Goal: Task Accomplishment & Management: Complete application form

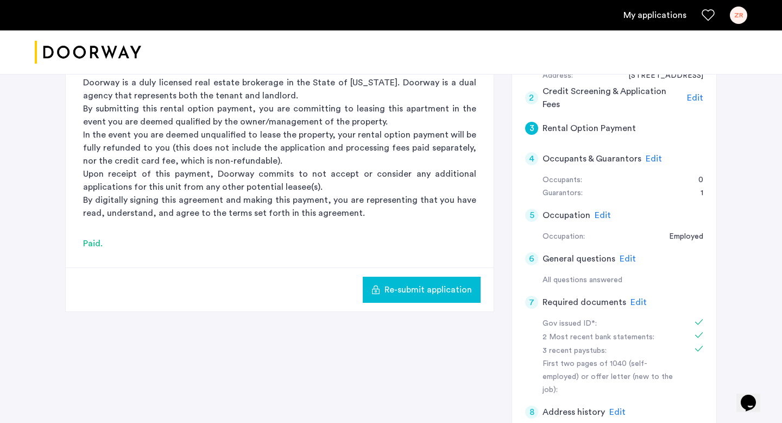
scroll to position [163, 0]
click at [603, 214] on span "Edit" at bounding box center [603, 214] width 16 height 9
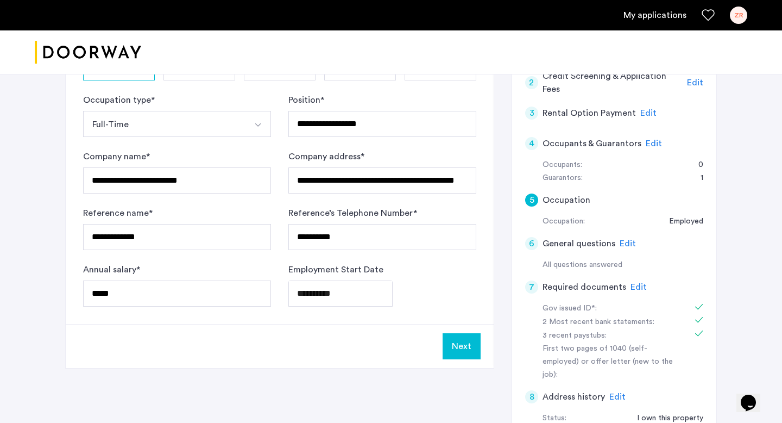
scroll to position [190, 0]
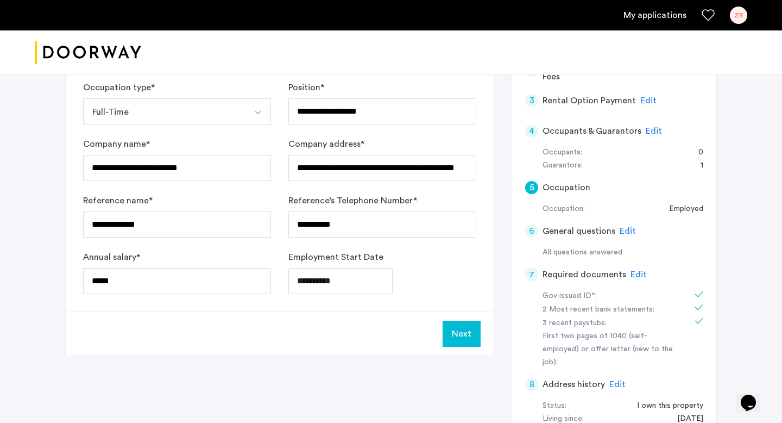
click at [680, 247] on div "All questions answered" at bounding box center [623, 252] width 161 height 13
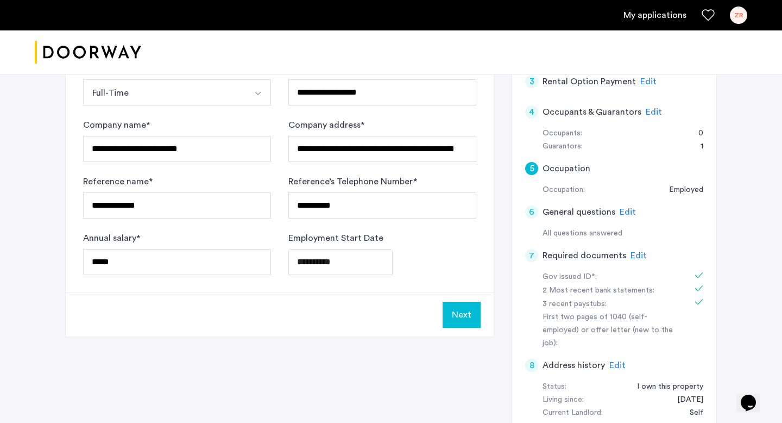
scroll to position [205, 0]
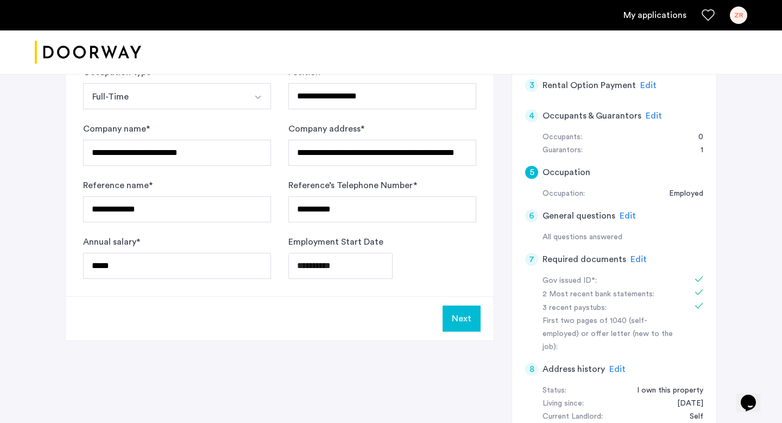
click at [655, 111] on span "Edit" at bounding box center [654, 115] width 16 height 9
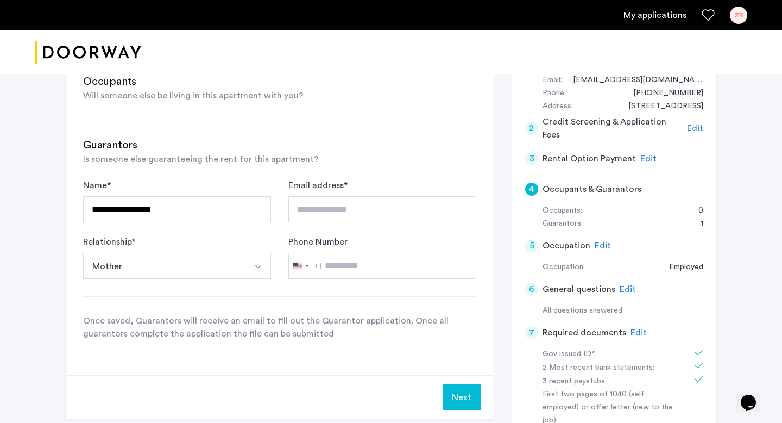
scroll to position [85, 0]
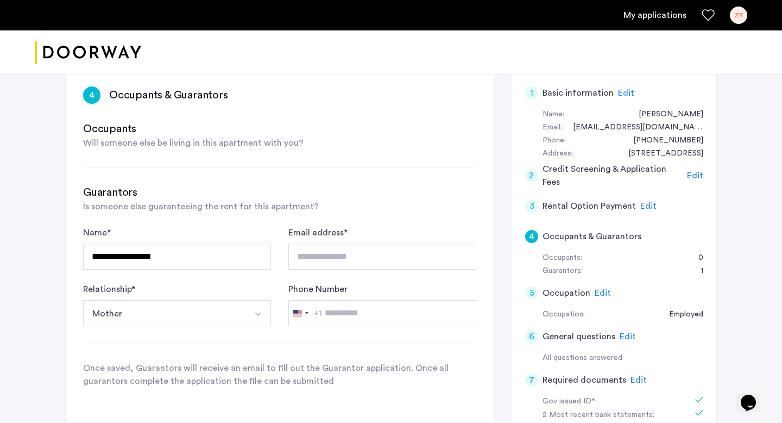
click at [648, 204] on span "Edit" at bounding box center [649, 206] width 16 height 9
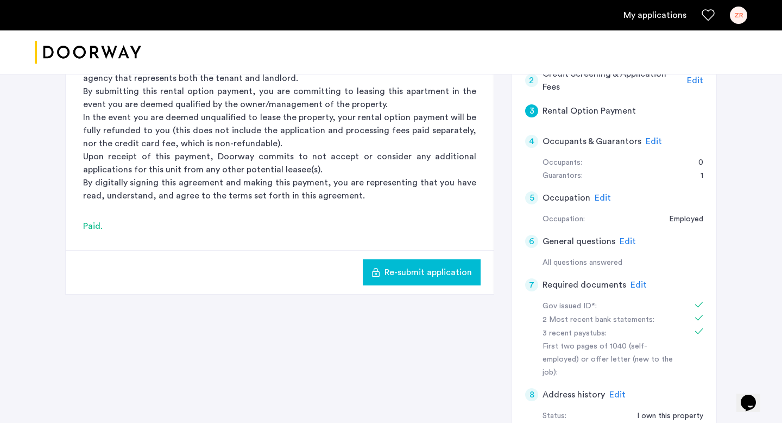
scroll to position [192, 0]
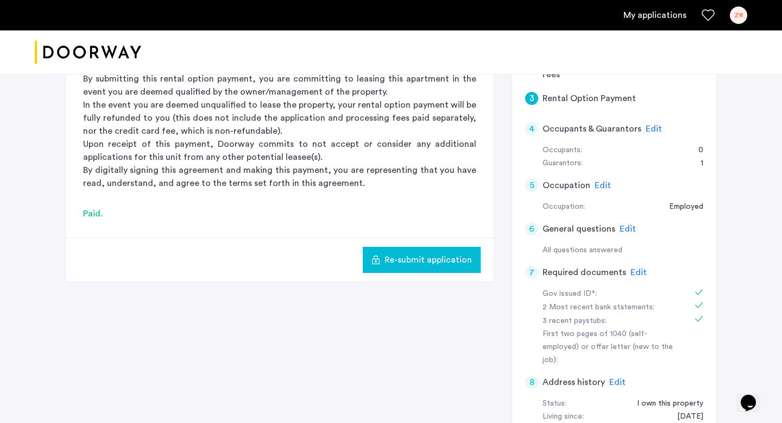
click at [625, 227] on span "Edit" at bounding box center [628, 228] width 16 height 9
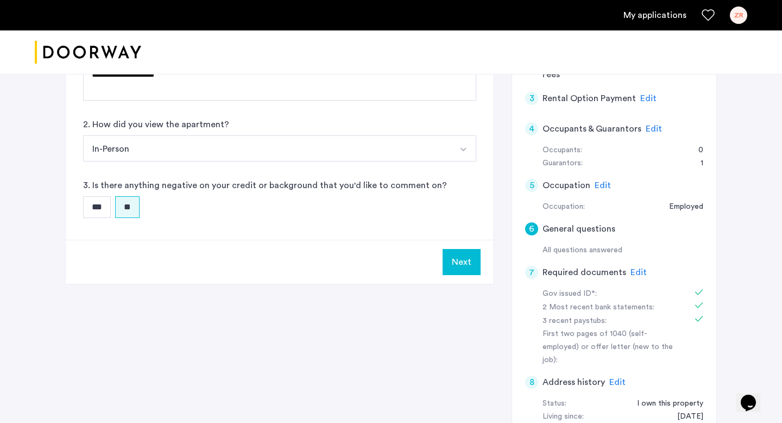
click at [465, 266] on button "Next" at bounding box center [462, 262] width 38 height 26
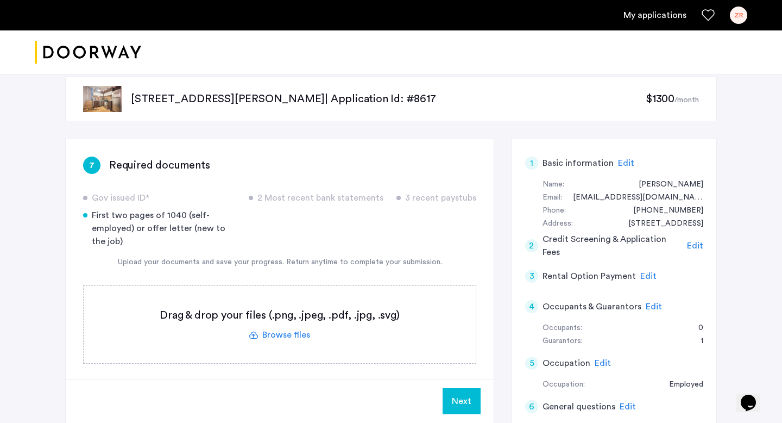
scroll to position [16, 0]
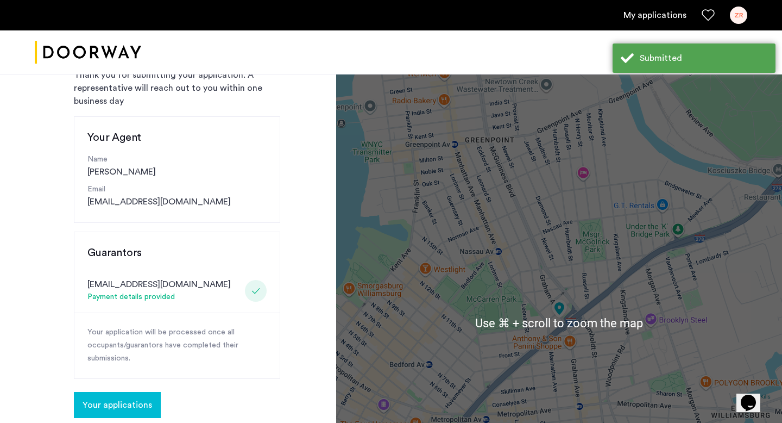
scroll to position [122, 0]
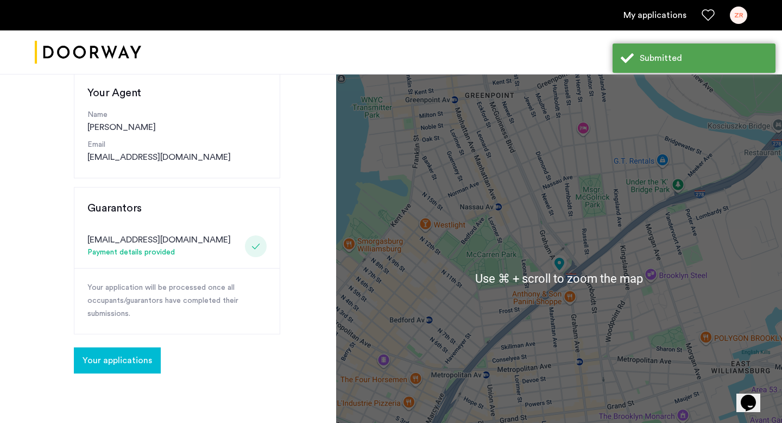
click at [136, 356] on span "Your applications" at bounding box center [118, 360] width 70 height 13
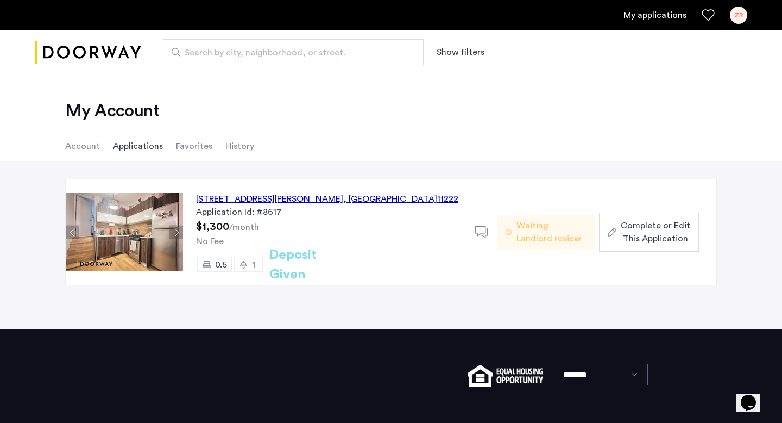
click at [656, 231] on span "Complete or Edit This Application" at bounding box center [656, 232] width 70 height 26
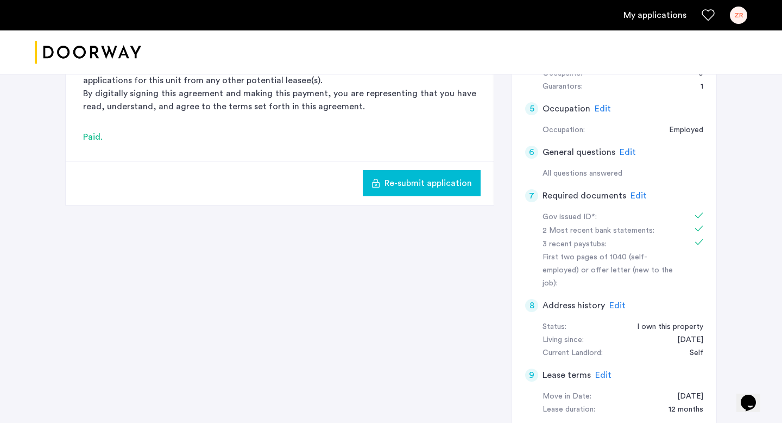
scroll to position [262, 0]
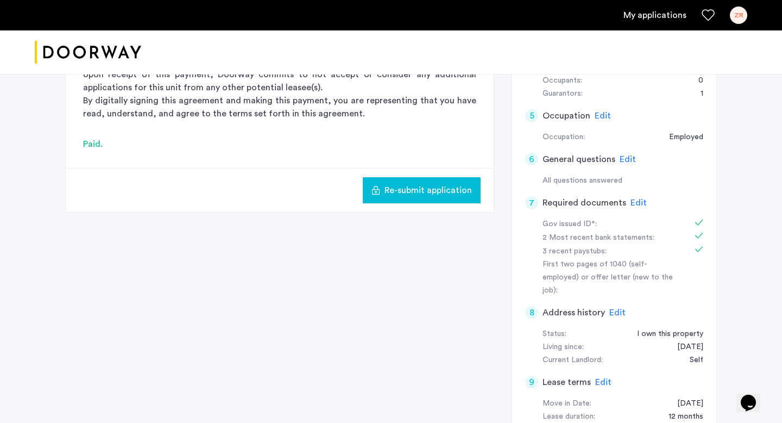
click at [636, 204] on span "Edit" at bounding box center [639, 202] width 16 height 9
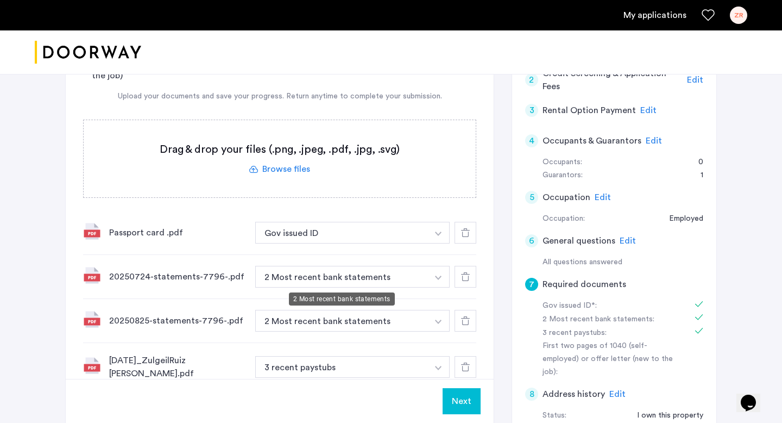
scroll to position [178, 0]
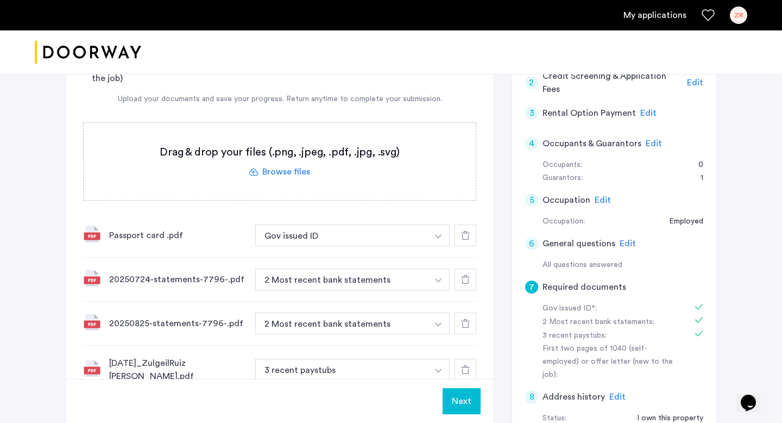
click at [297, 174] on label at bounding box center [280, 161] width 392 height 77
click at [0, 0] on input "file" at bounding box center [0, 0] width 0 height 0
click at [301, 172] on label at bounding box center [280, 161] width 392 height 77
click at [0, 0] on input "file" at bounding box center [0, 0] width 0 height 0
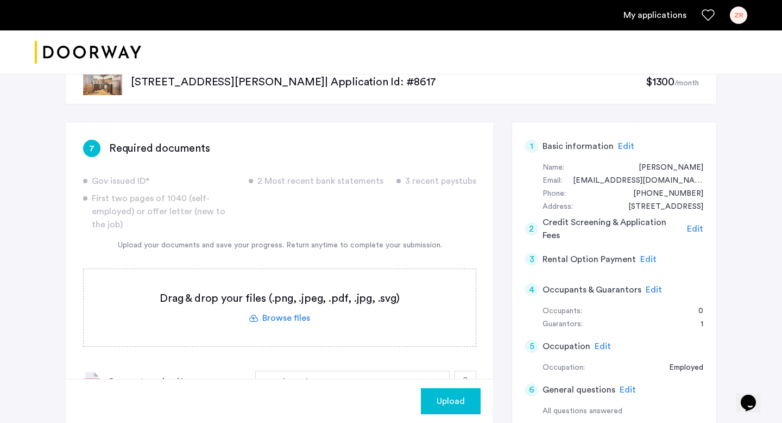
scroll to position [44, 0]
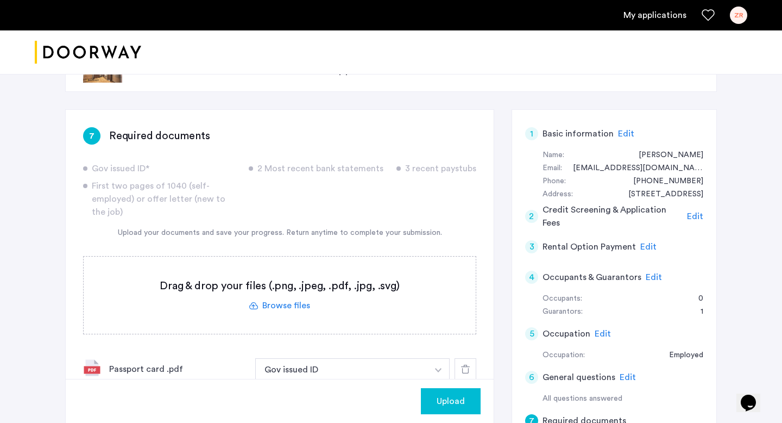
click at [275, 304] on label at bounding box center [280, 294] width 392 height 77
click at [0, 0] on input "file" at bounding box center [0, 0] width 0 height 0
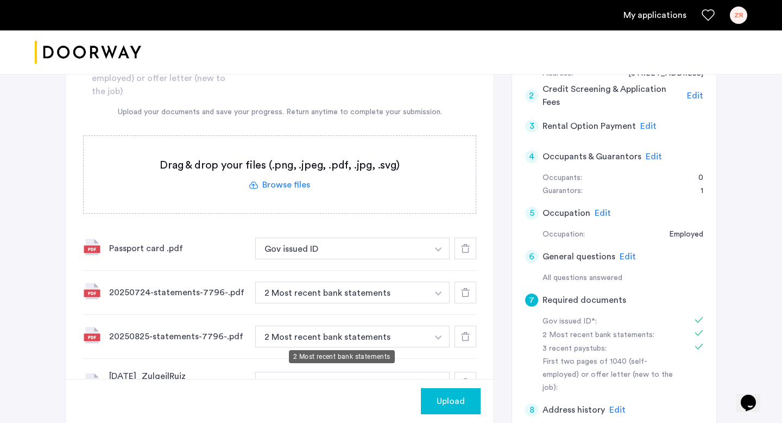
scroll to position [164, 0]
click at [298, 189] on label at bounding box center [280, 174] width 392 height 77
click at [0, 0] on input "file" at bounding box center [0, 0] width 0 height 0
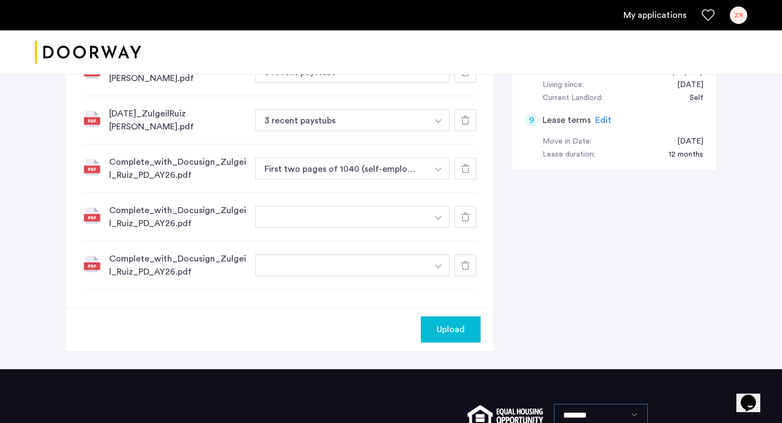
scroll to position [505, 0]
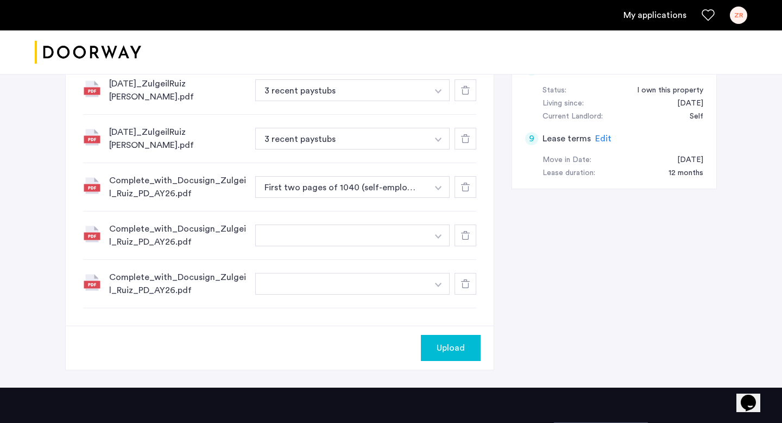
click at [184, 222] on div "Complete_with_Docusign_Zulgeil_Ruiz_PD_AY26.pdf" at bounding box center [177, 235] width 137 height 26
click at [93, 225] on img at bounding box center [91, 233] width 17 height 17
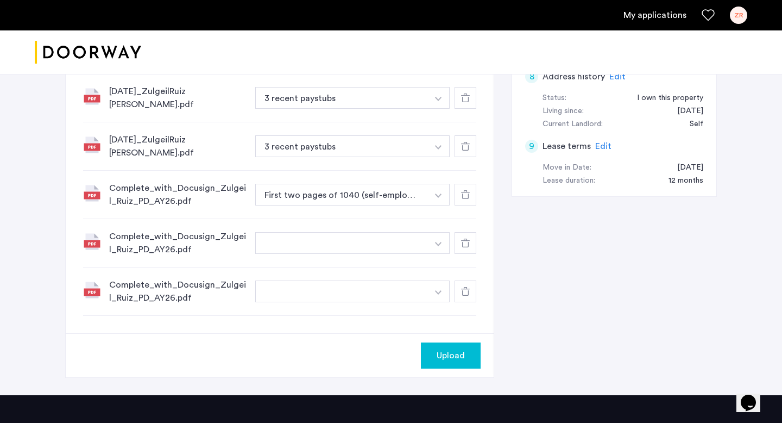
scroll to position [500, 0]
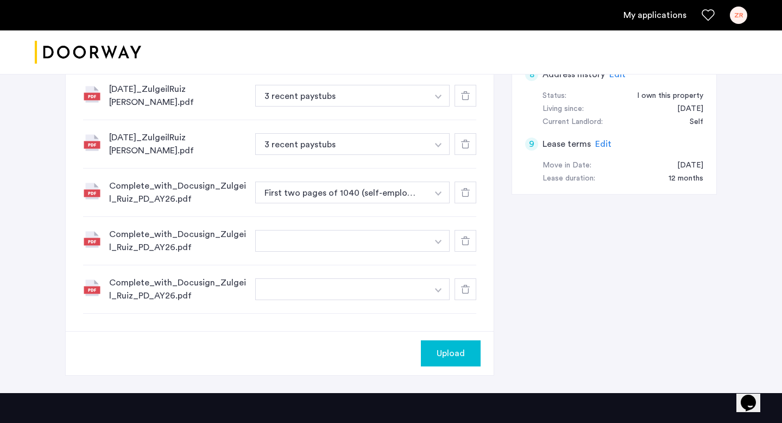
click at [468, 285] on use at bounding box center [465, 289] width 9 height 9
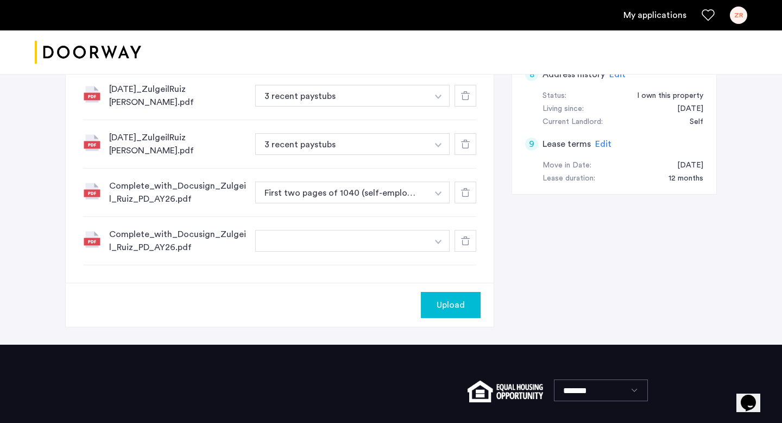
click at [440, 240] on img "button" at bounding box center [438, 242] width 7 height 4
click at [333, 253] on input at bounding box center [353, 262] width 194 height 19
type input "**********"
click at [452, 298] on span "Upload" at bounding box center [451, 304] width 28 height 13
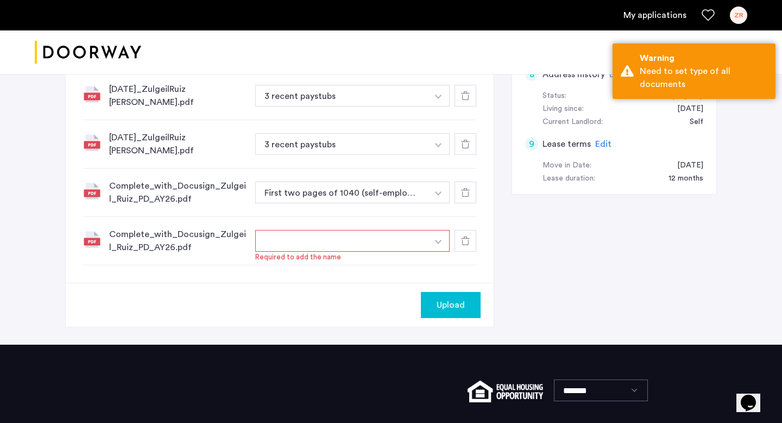
click at [360, 230] on button "button" at bounding box center [341, 241] width 173 height 22
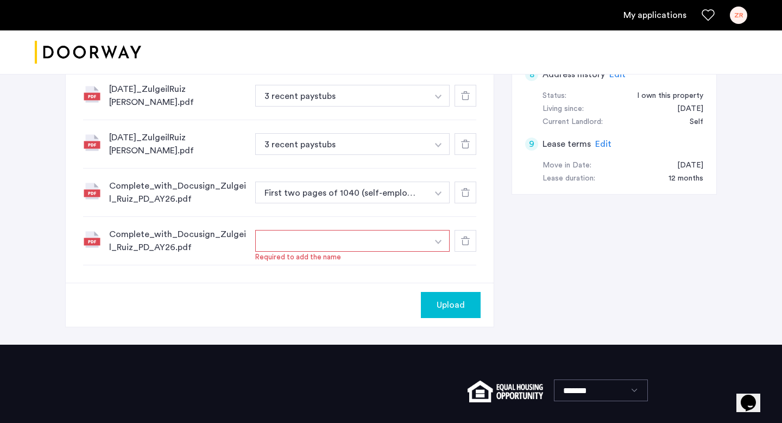
click at [435, 240] on img "button" at bounding box center [438, 242] width 7 height 4
click at [375, 253] on input "**********" at bounding box center [353, 262] width 194 height 19
click at [424, 255] on input "**********" at bounding box center [353, 262] width 194 height 19
click at [440, 256] on button "+" at bounding box center [440, 262] width 13 height 13
click at [443, 298] on span "Upload" at bounding box center [451, 304] width 28 height 13
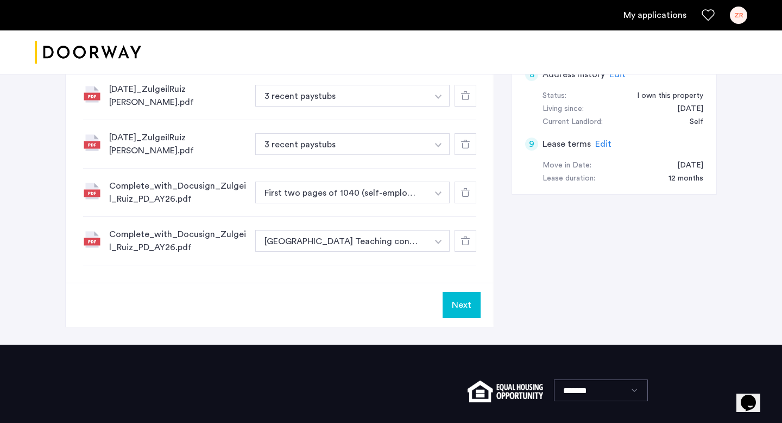
scroll to position [236, 0]
